Goal: Check status: Check status

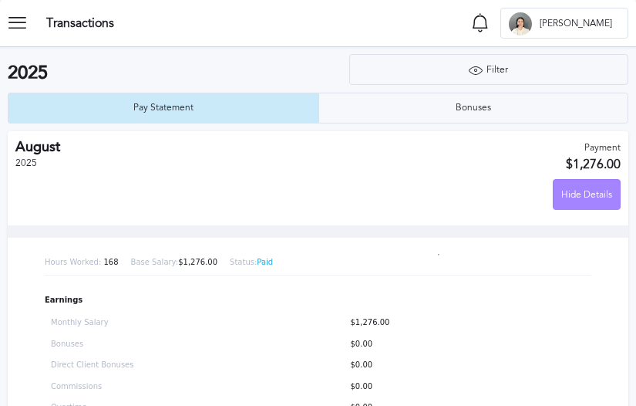
click at [575, 201] on div "Hide Details" at bounding box center [587, 195] width 66 height 31
